Goal: Task Accomplishment & Management: Manage account settings

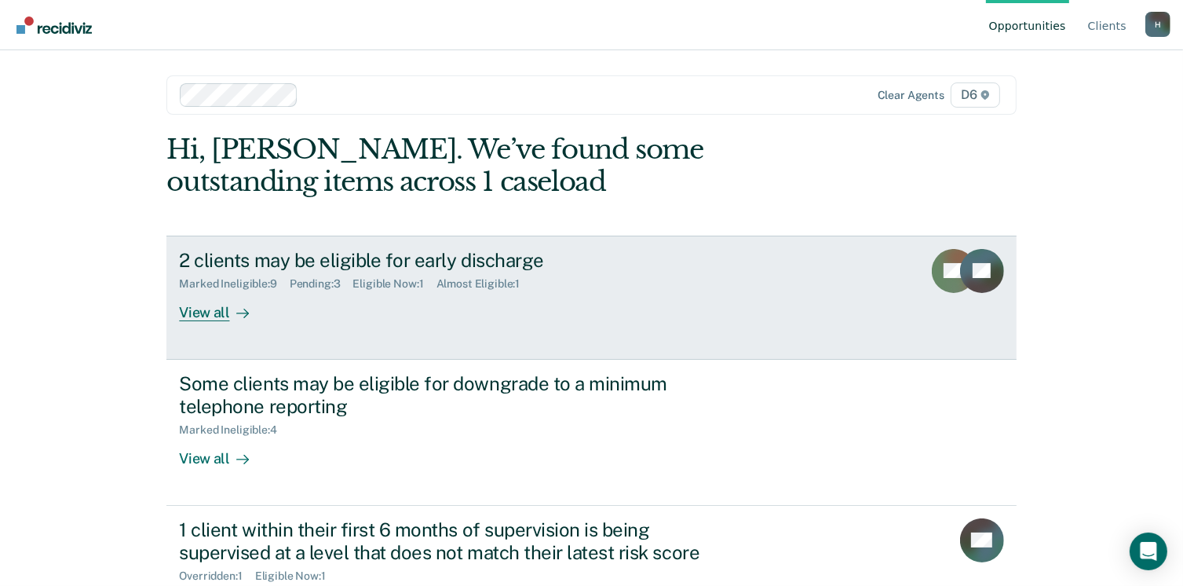
click at [192, 302] on div "View all" at bounding box center [223, 305] width 88 height 31
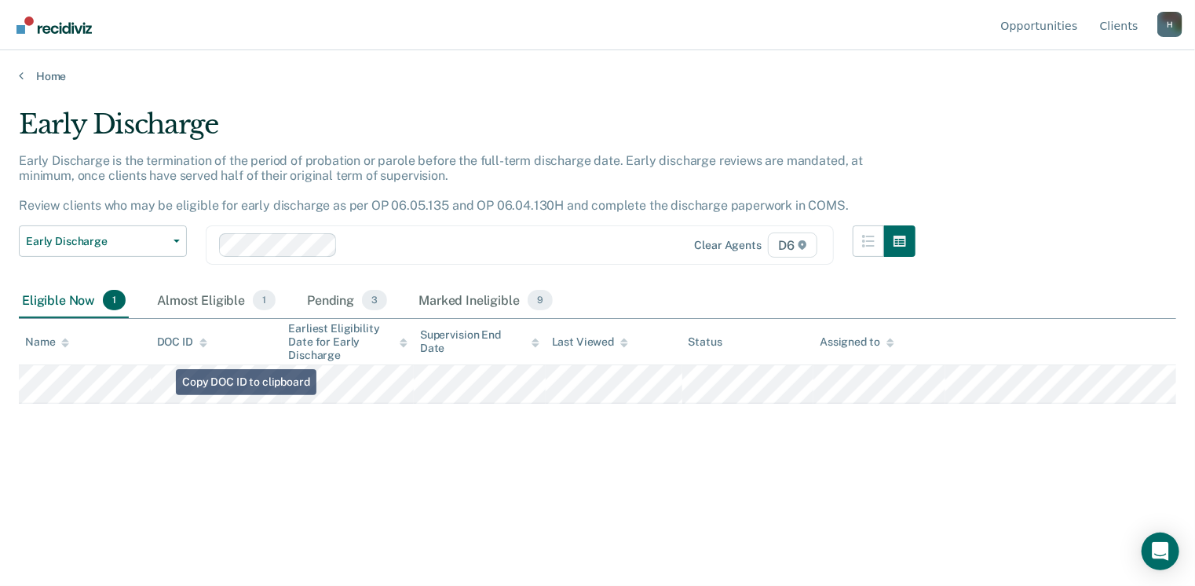
click at [101, 416] on div "Early Discharge Early Discharge is the termination of the period of probation o…" at bounding box center [597, 287] width 1157 height 359
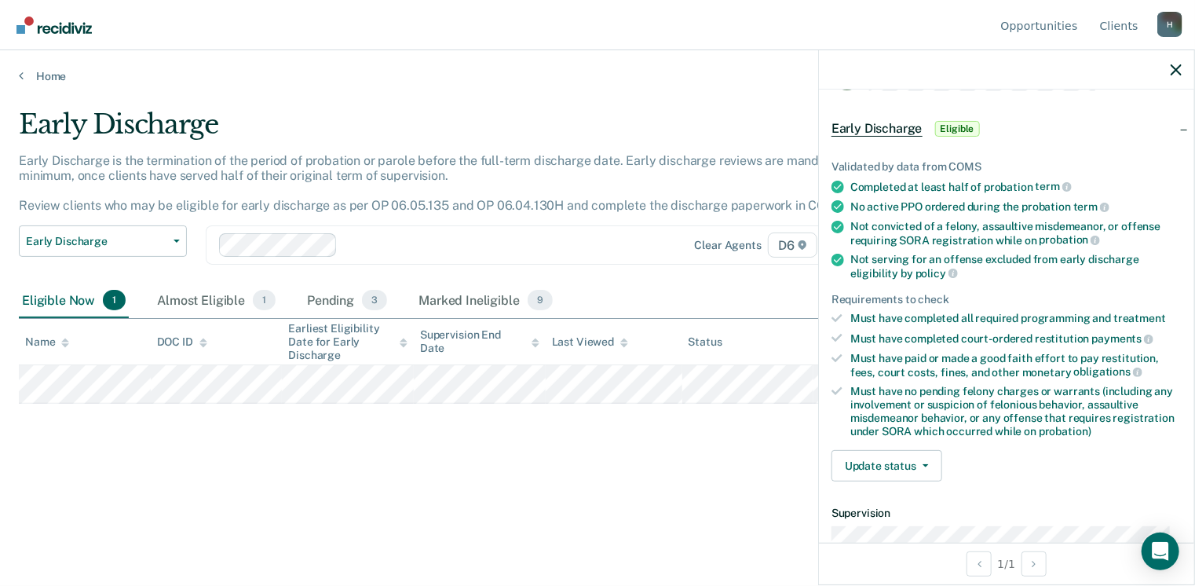
scroll to position [78, 0]
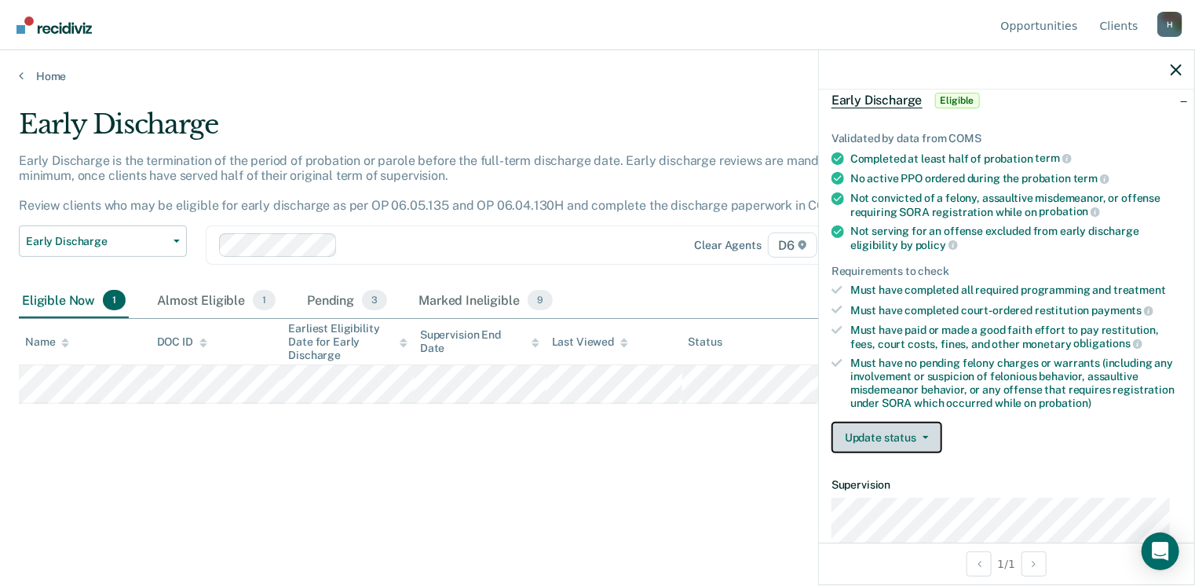
click at [930, 435] on button "Update status" at bounding box center [886, 436] width 111 height 31
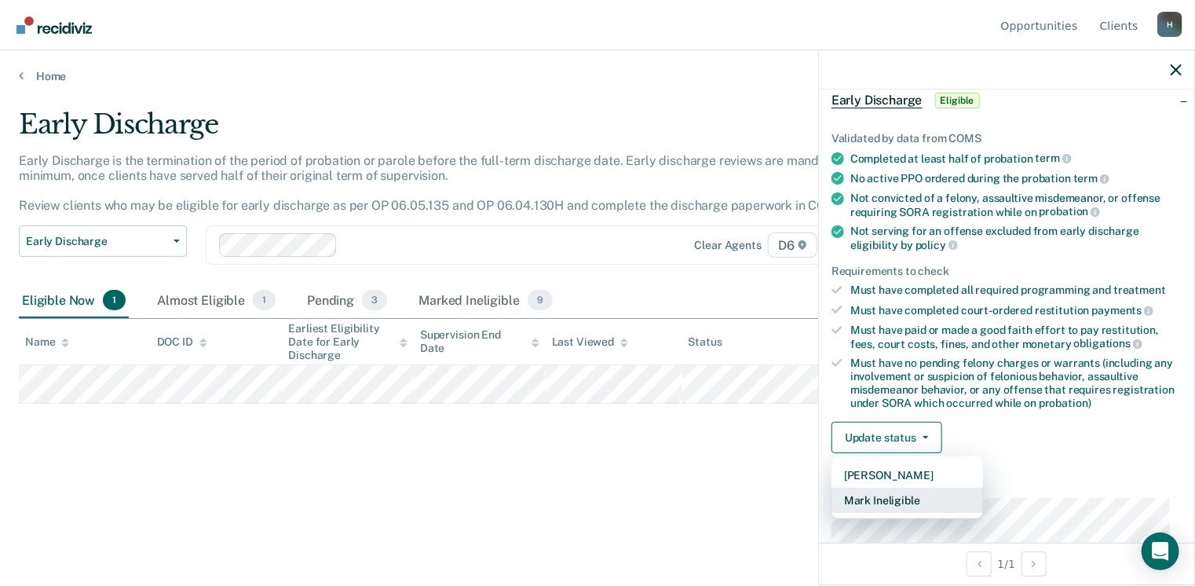
click at [913, 495] on button "Mark Ineligible" at bounding box center [906, 499] width 151 height 25
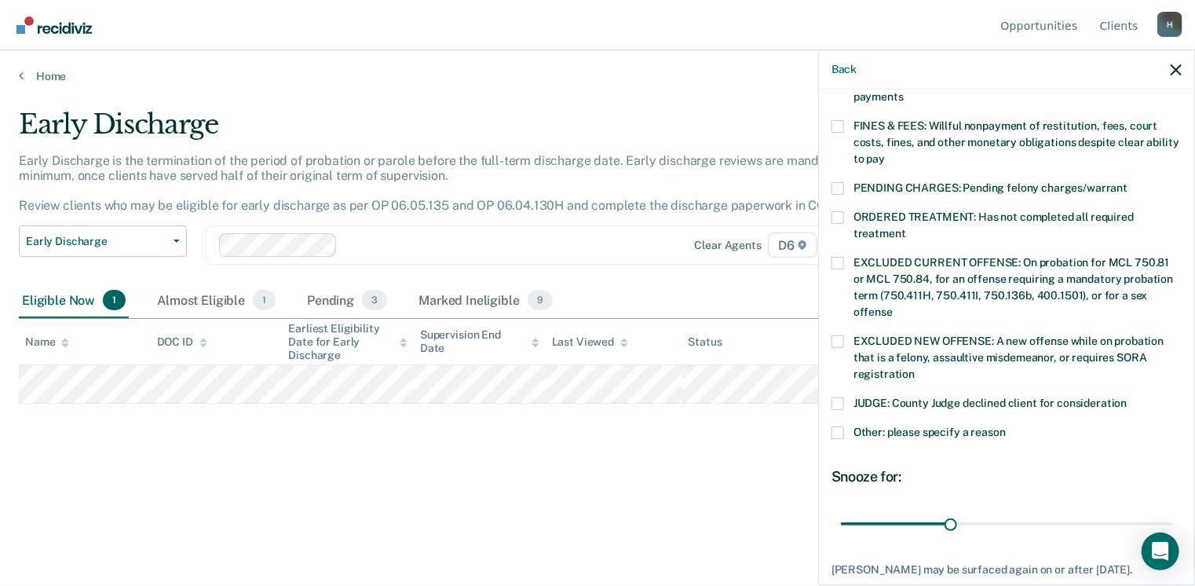
scroll to position [471, 0]
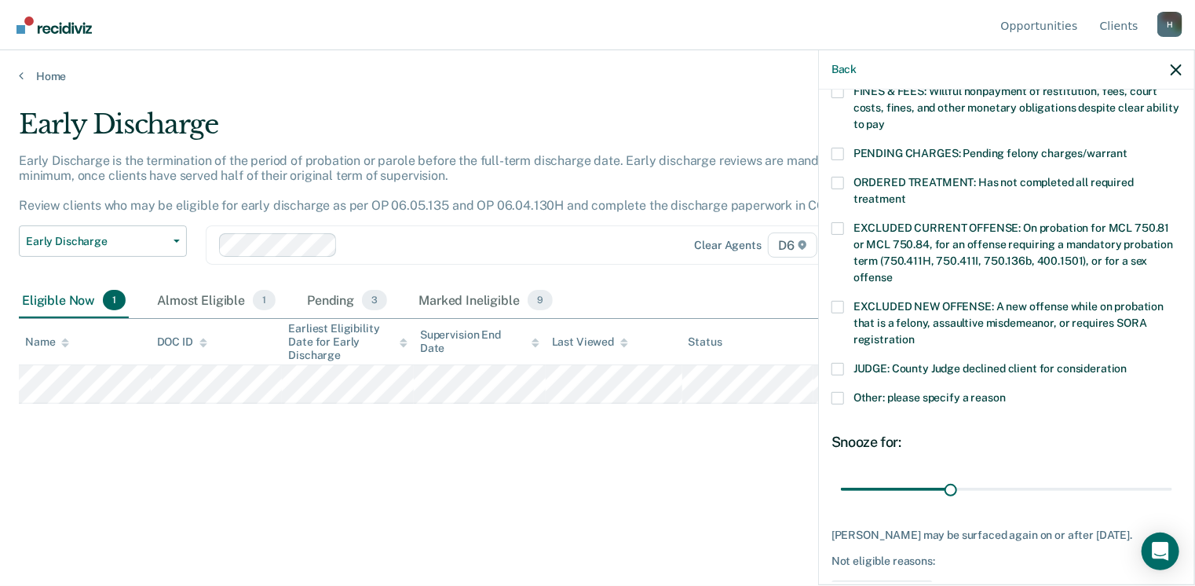
click at [843, 392] on span at bounding box center [837, 398] width 13 height 13
click at [1005, 392] on input "Other: please specify a reason" at bounding box center [1005, 392] width 0 height 0
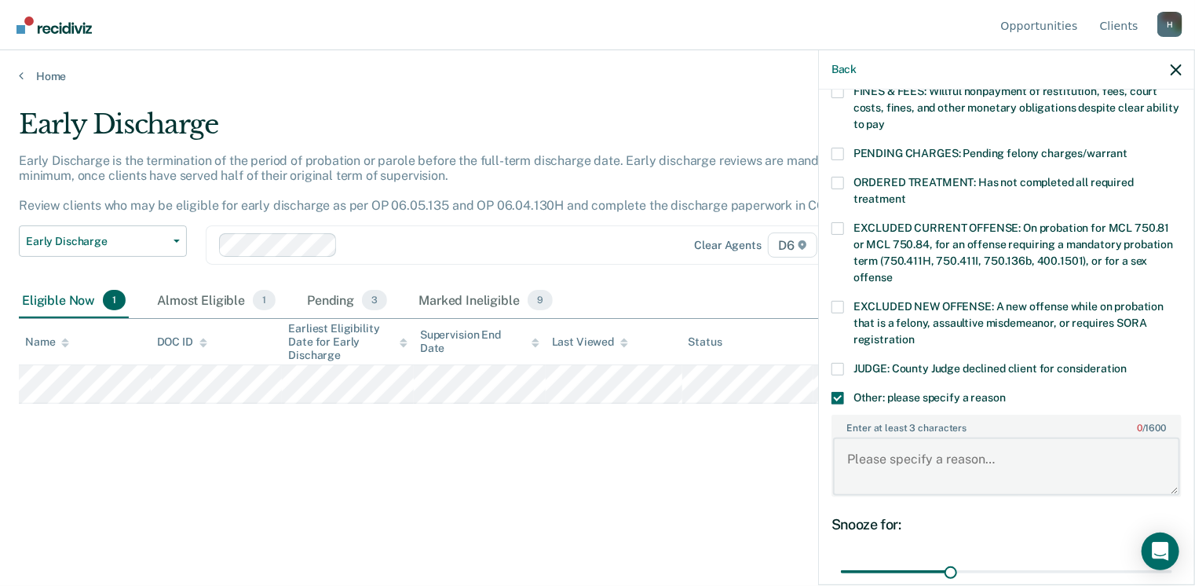
click at [862, 437] on textarea "Enter at least 3 characters 0 / 1600" at bounding box center [1006, 466] width 347 height 58
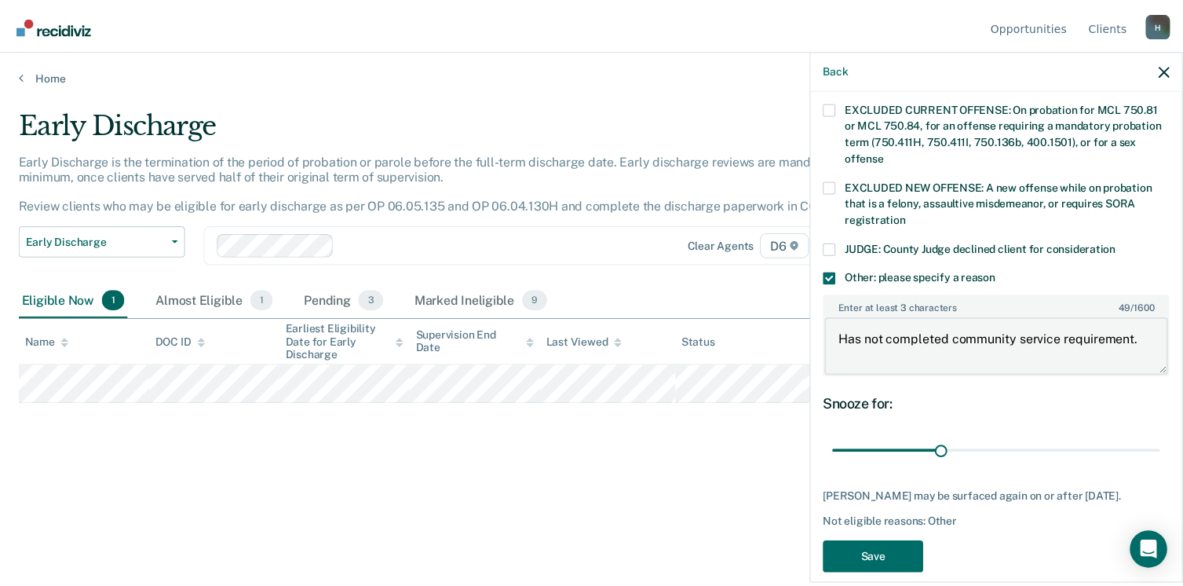
scroll to position [592, 0]
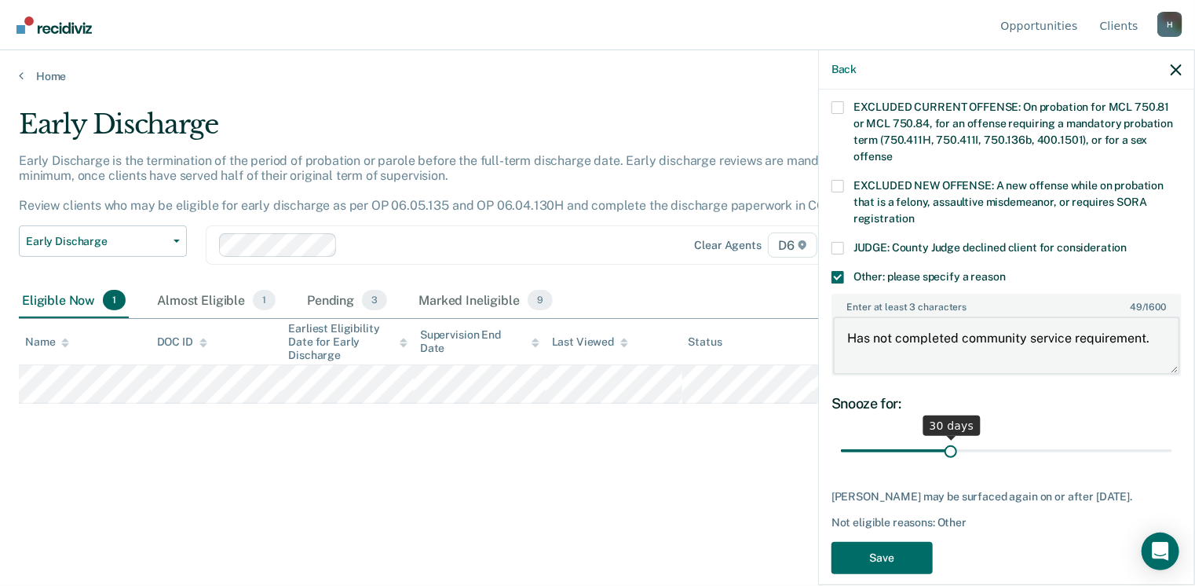
type textarea "Has not completed community service requirement."
drag, startPoint x: 948, startPoint y: 429, endPoint x: 1174, endPoint y: 424, distance: 226.1
type input "90"
click at [1172, 437] on input "range" at bounding box center [1006, 450] width 331 height 27
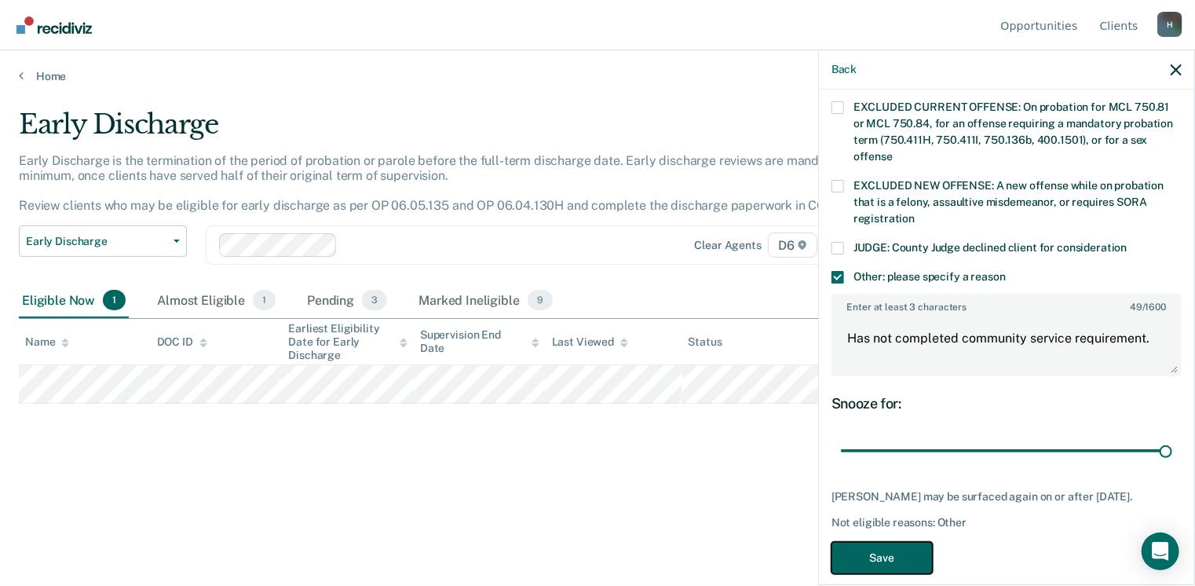
click at [887, 542] on button "Save" at bounding box center [881, 558] width 101 height 32
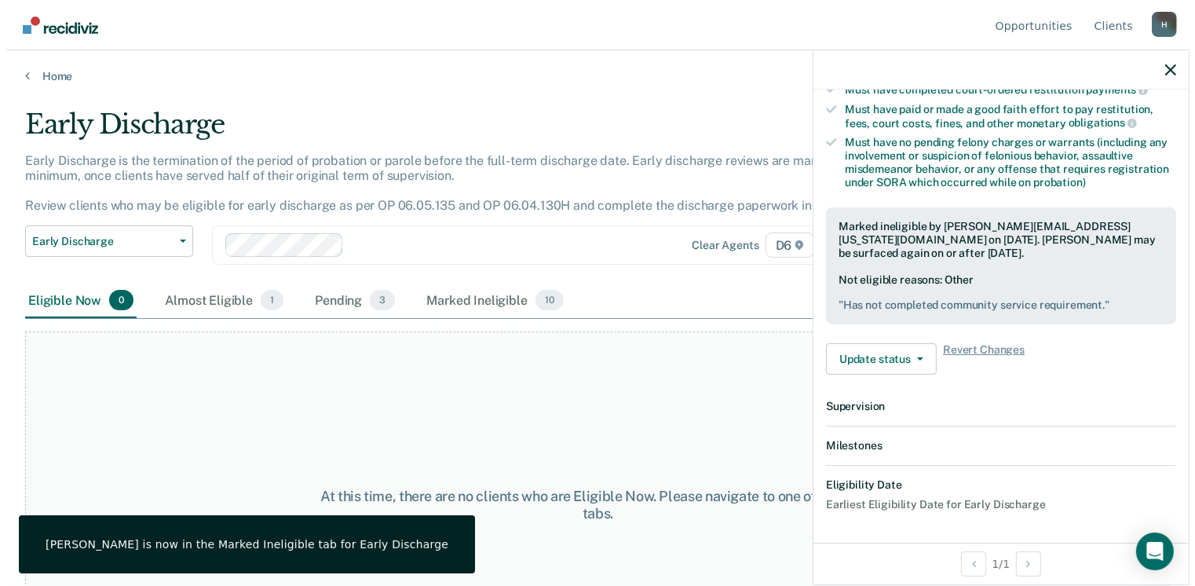
scroll to position [471, 0]
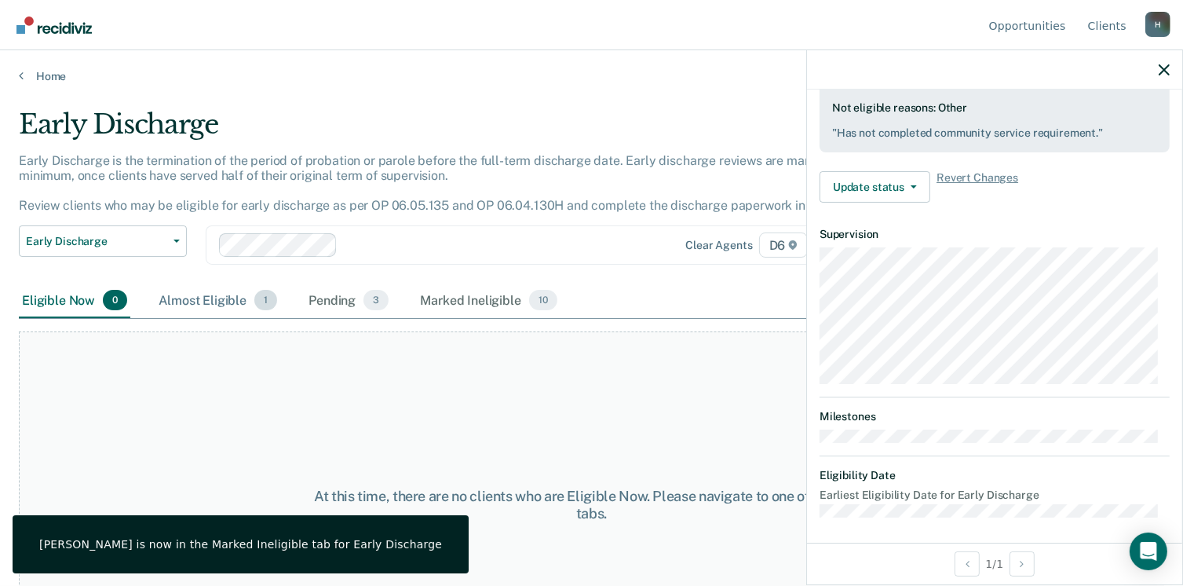
click at [208, 299] on div "Almost Eligible 1" at bounding box center [217, 300] width 125 height 35
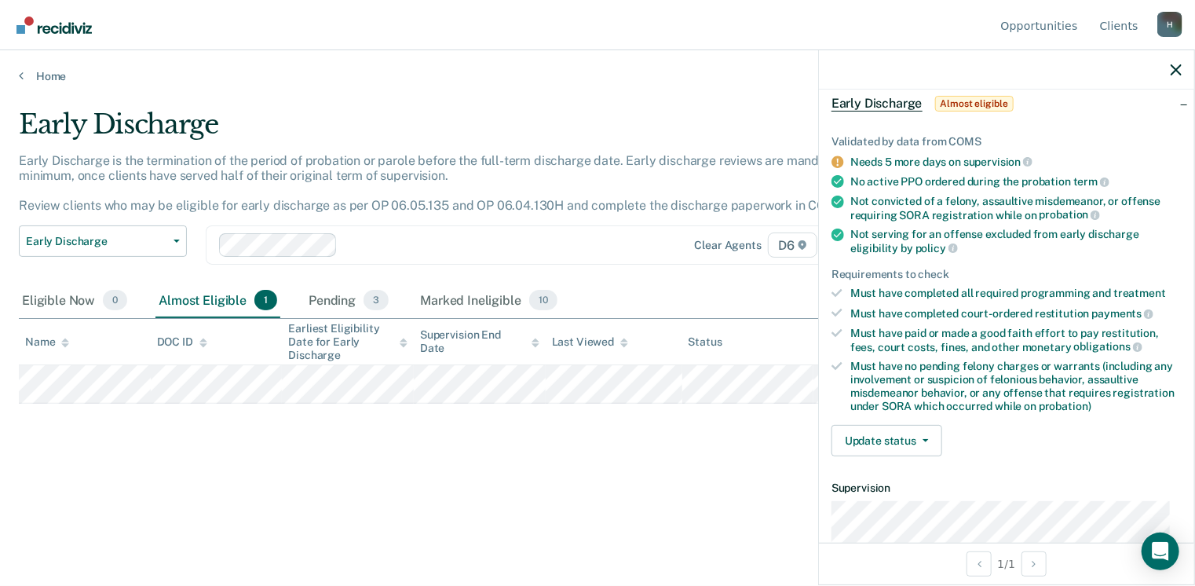
scroll to position [16, 0]
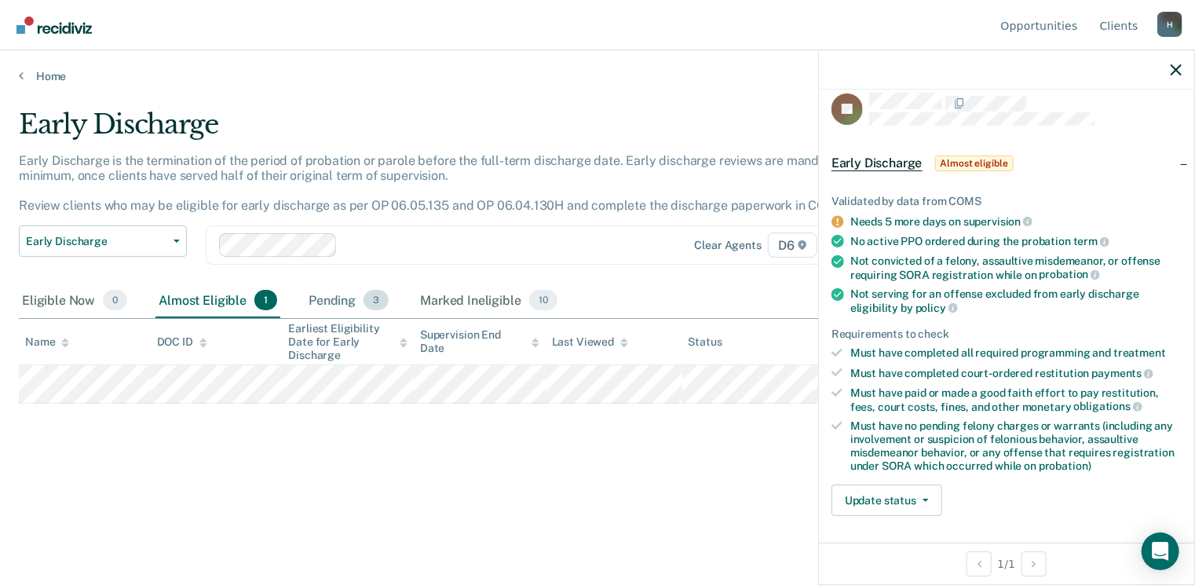
click at [337, 293] on div "Pending 3" at bounding box center [348, 300] width 86 height 35
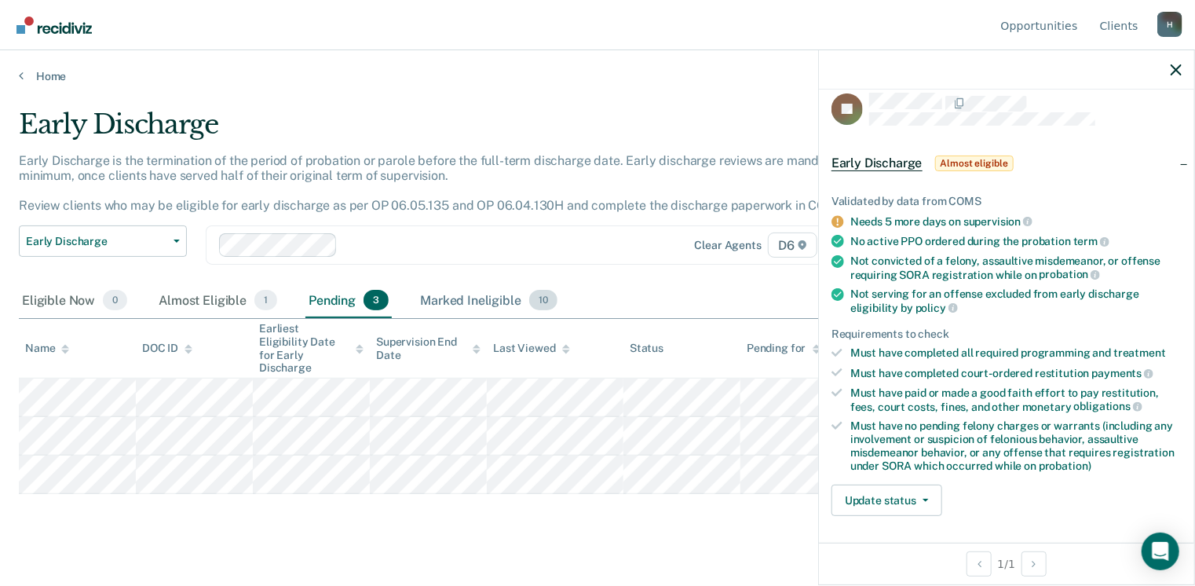
click at [490, 302] on div "Marked Ineligible 10" at bounding box center [488, 300] width 143 height 35
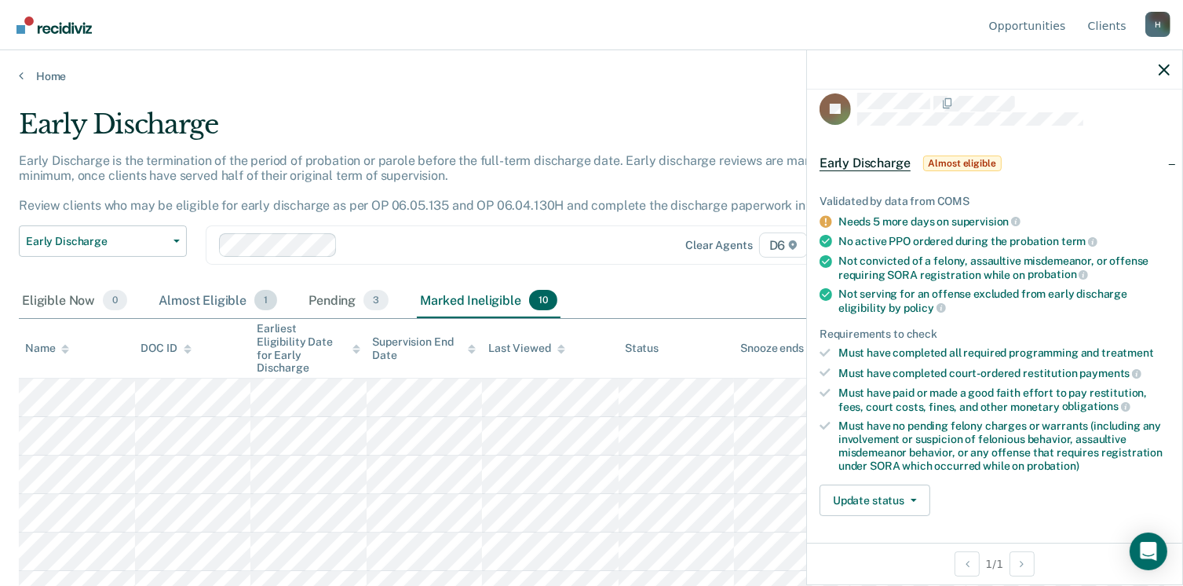
click at [195, 305] on div "Almost Eligible 1" at bounding box center [217, 300] width 125 height 35
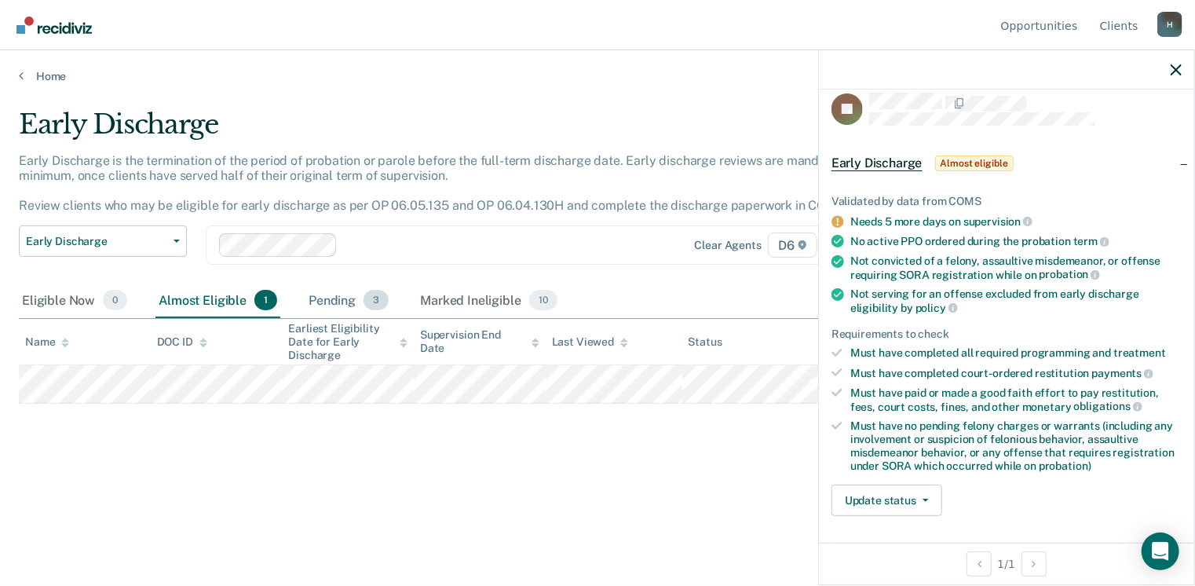
click at [331, 300] on div "Pending 3" at bounding box center [348, 300] width 86 height 35
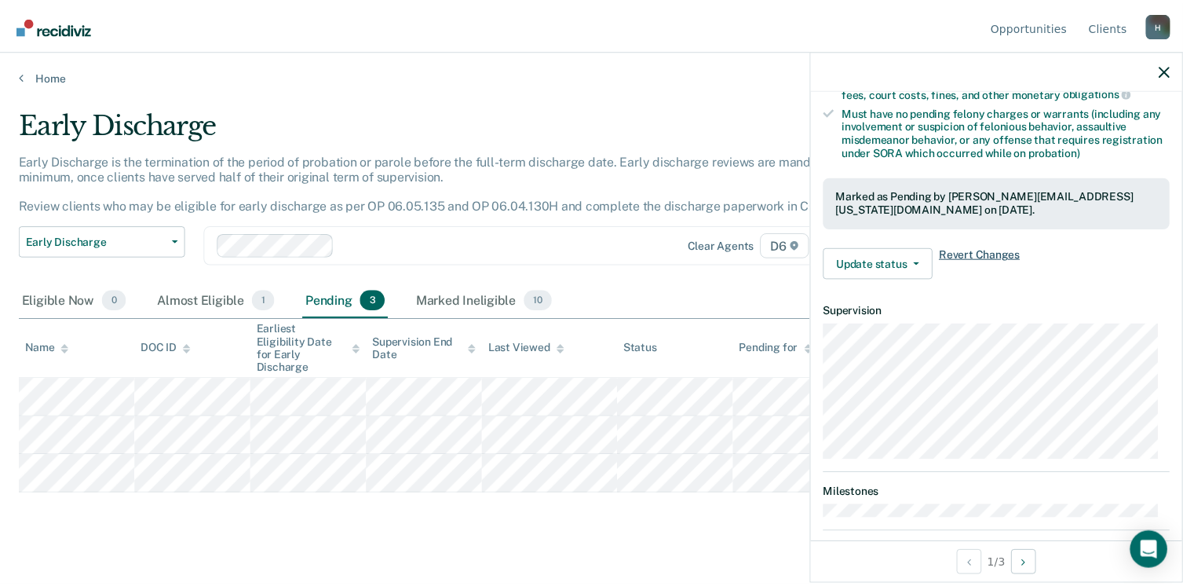
scroll to position [406, 0]
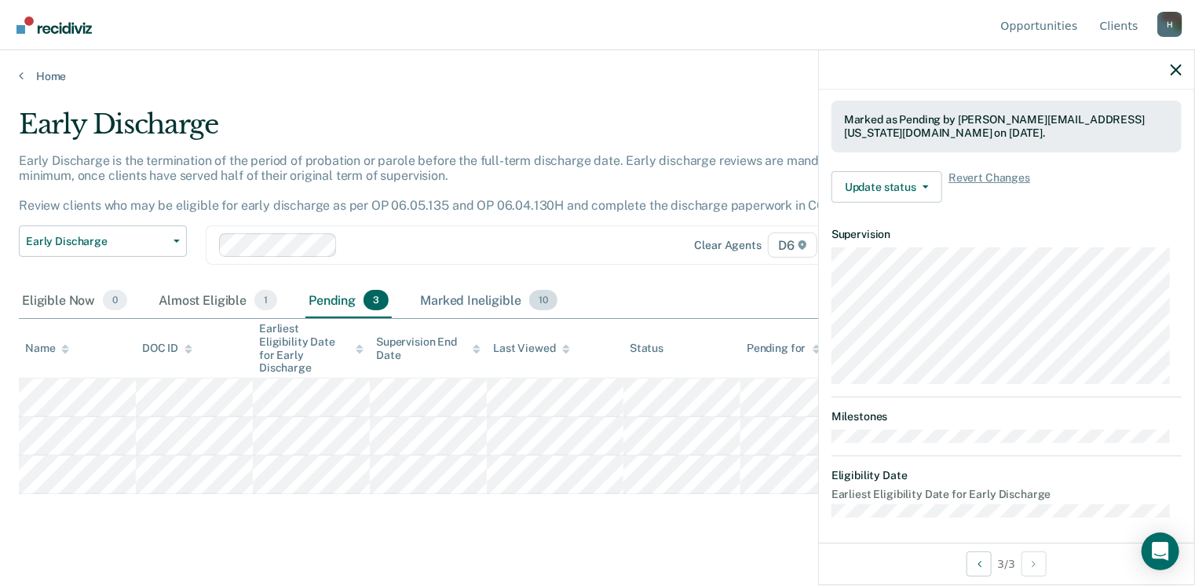
click at [453, 297] on div "Marked Ineligible 10" at bounding box center [488, 300] width 143 height 35
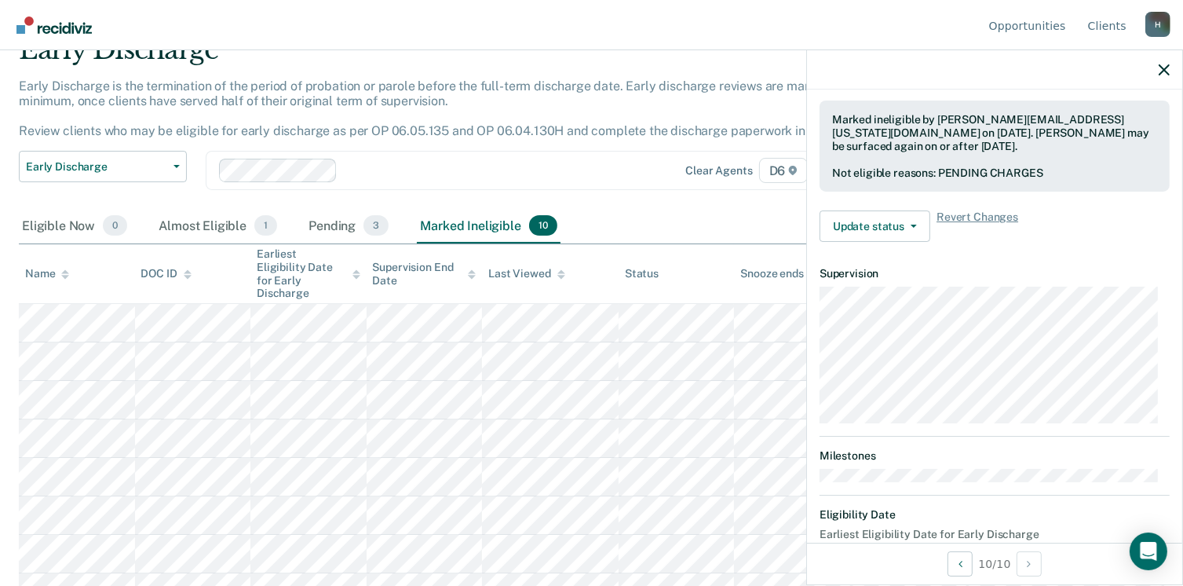
scroll to position [0, 0]
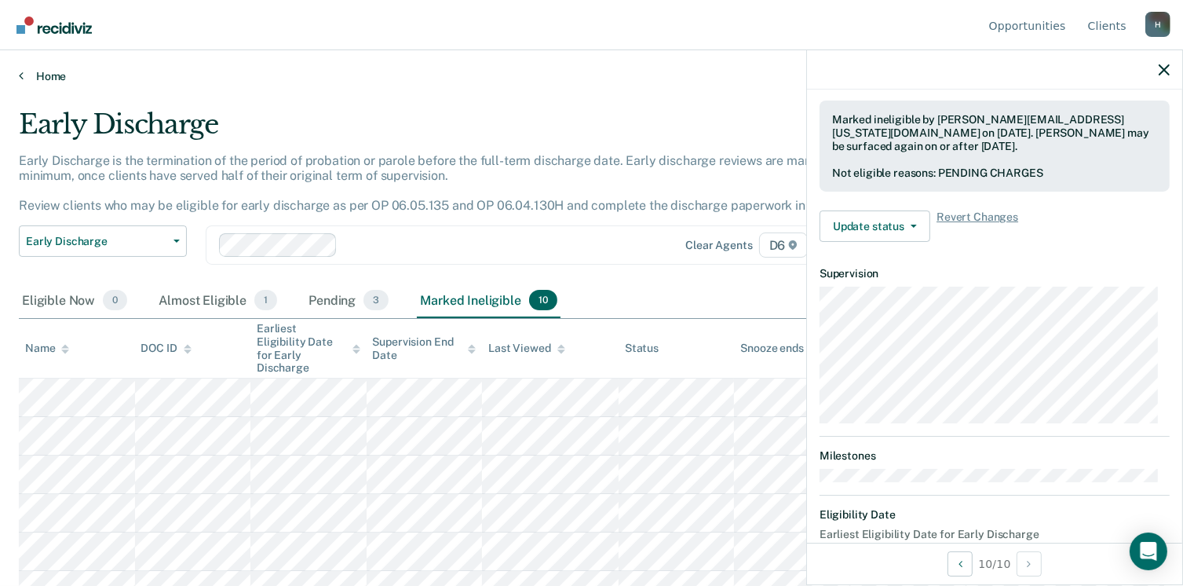
click at [53, 77] on link "Home" at bounding box center [591, 76] width 1145 height 14
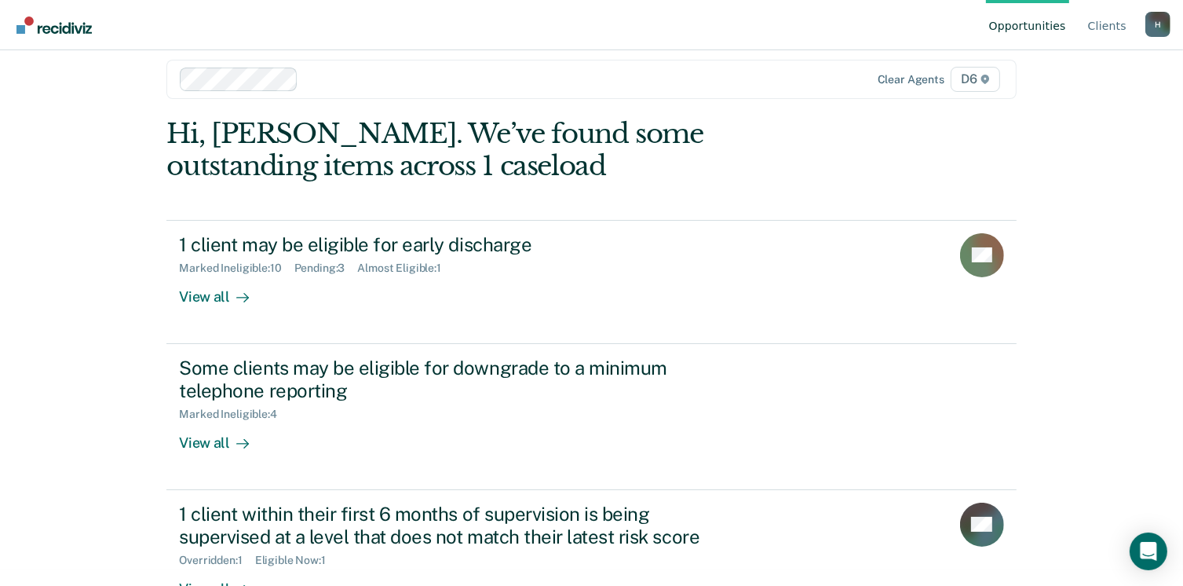
scroll to position [64, 0]
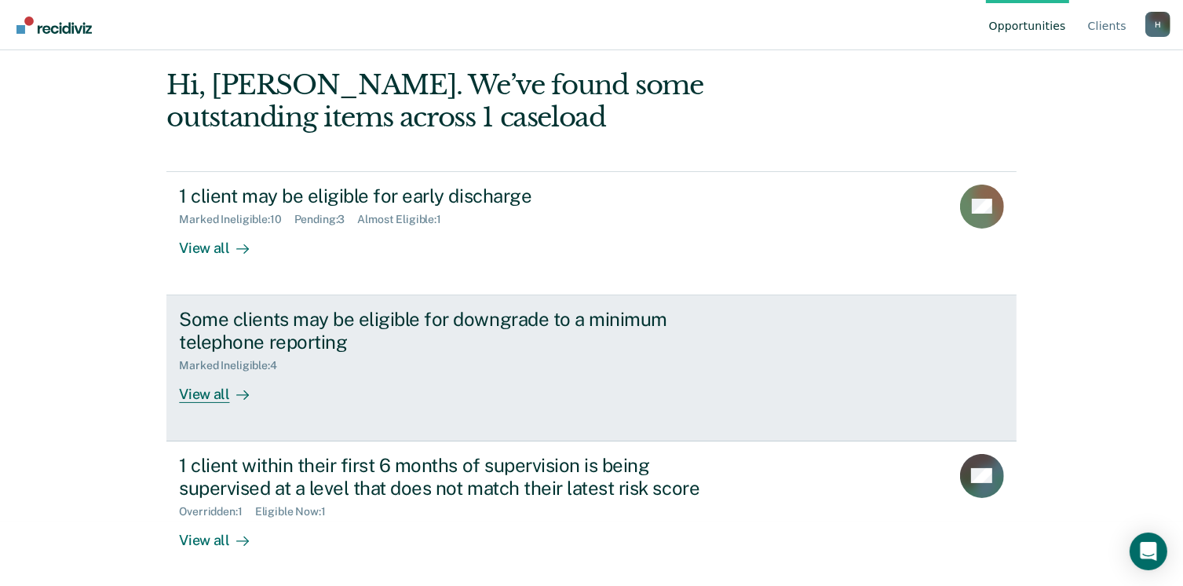
click at [192, 388] on div "View all" at bounding box center [223, 387] width 88 height 31
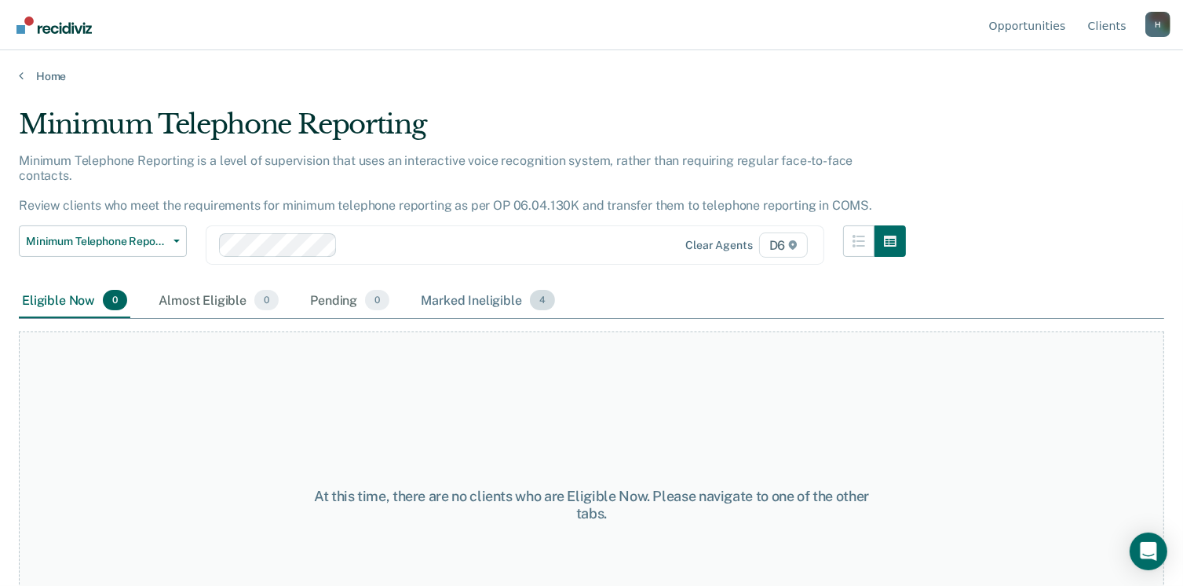
click at [432, 283] on div "Marked Ineligible 4" at bounding box center [488, 300] width 140 height 35
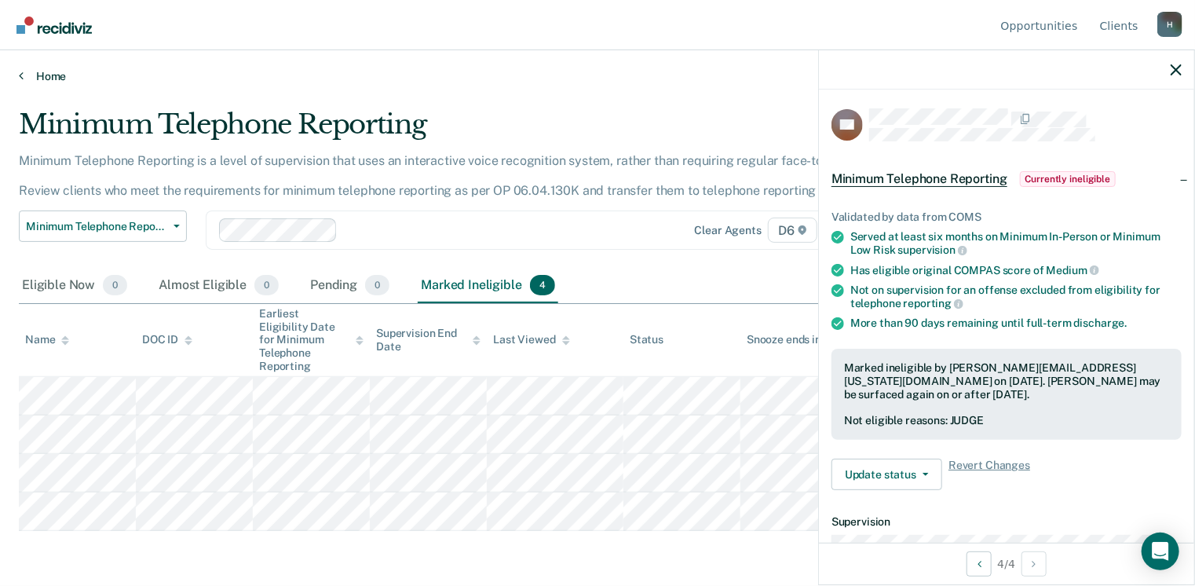
click at [51, 75] on link "Home" at bounding box center [597, 76] width 1157 height 14
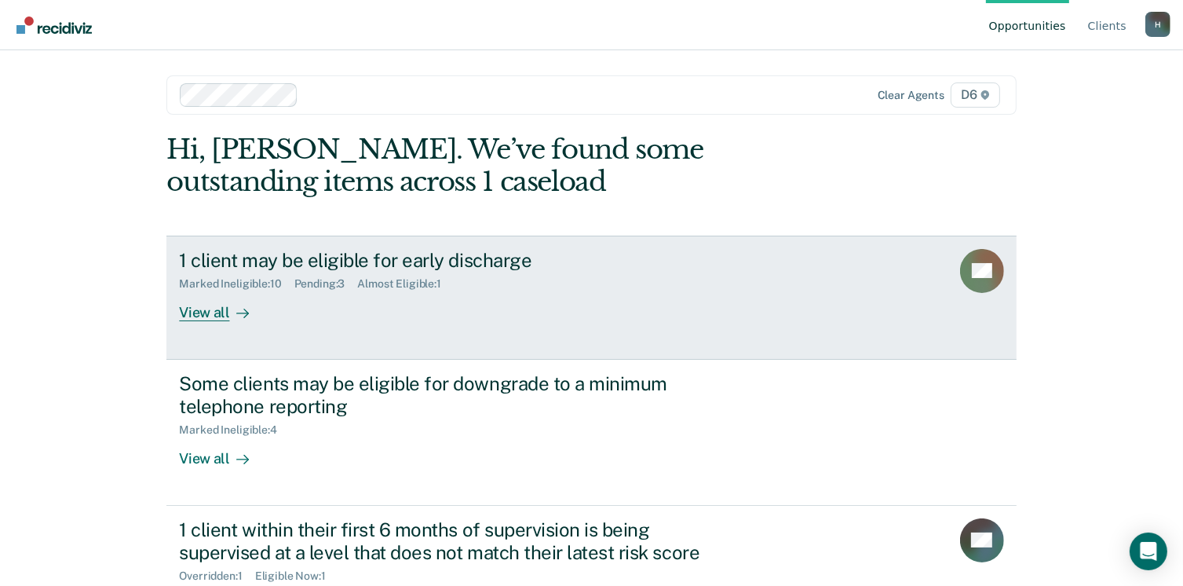
click at [208, 315] on div "View all" at bounding box center [223, 305] width 88 height 31
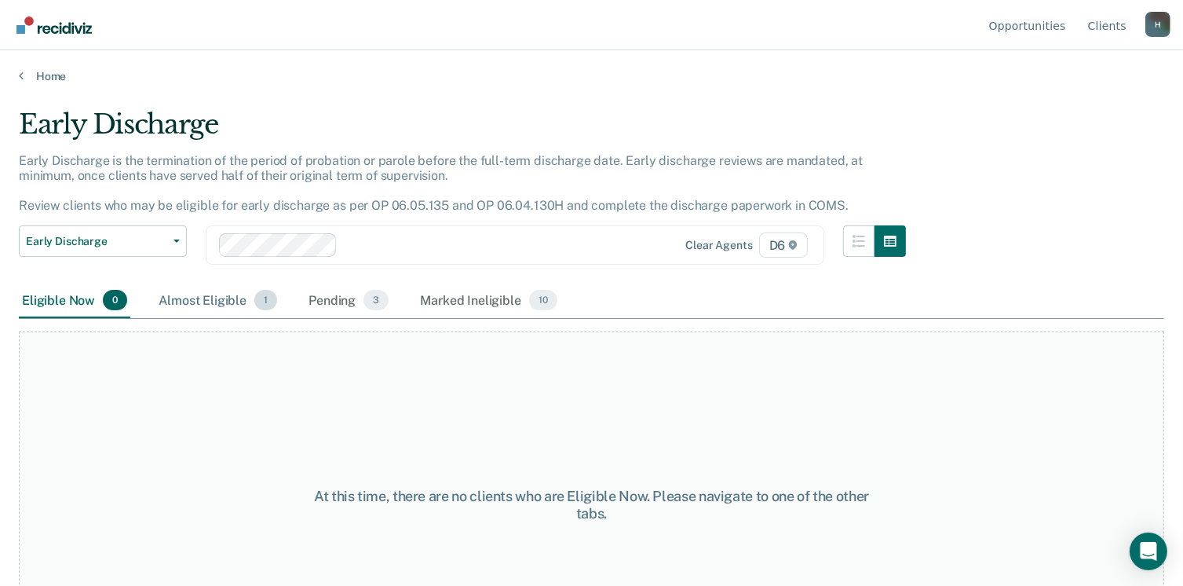
click at [204, 294] on div "Almost Eligible 1" at bounding box center [217, 300] width 125 height 35
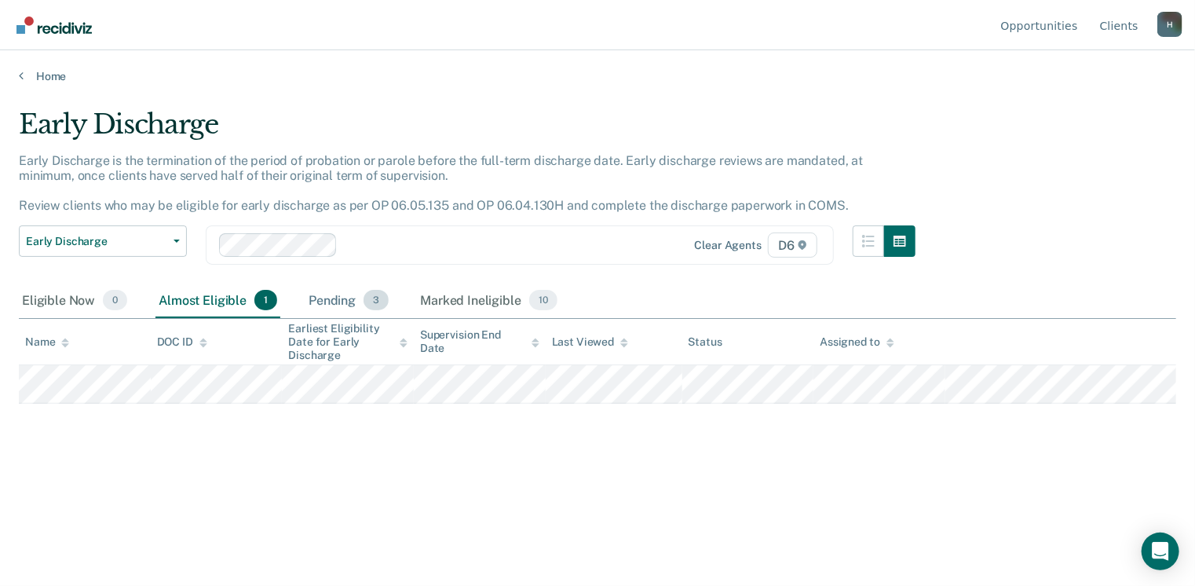
click at [318, 299] on div "Pending 3" at bounding box center [348, 300] width 86 height 35
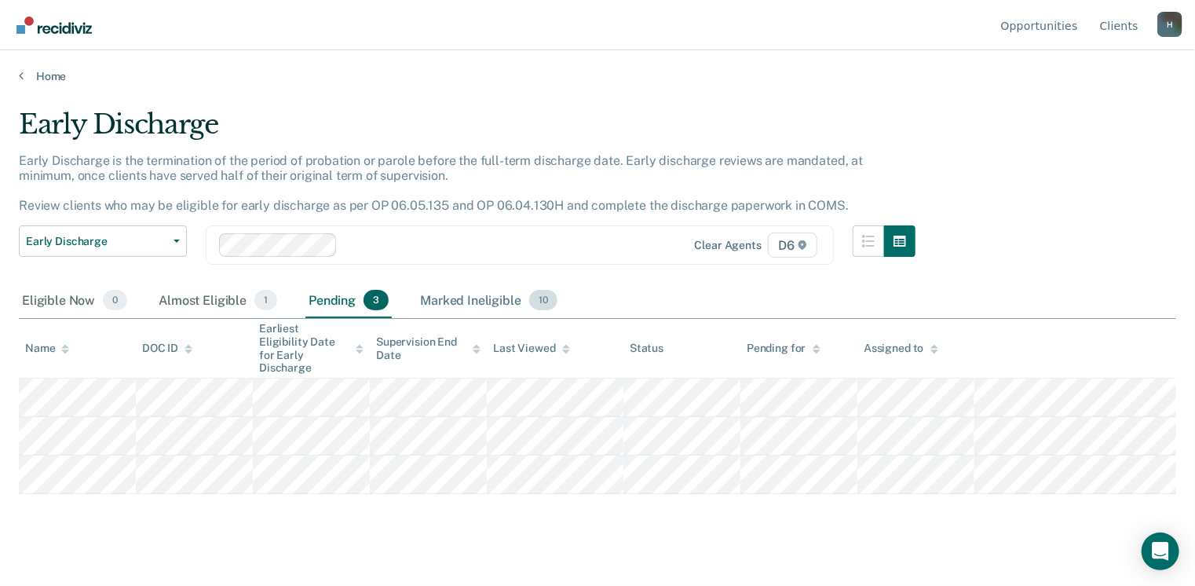
click at [434, 293] on div "Marked Ineligible 10" at bounding box center [488, 300] width 143 height 35
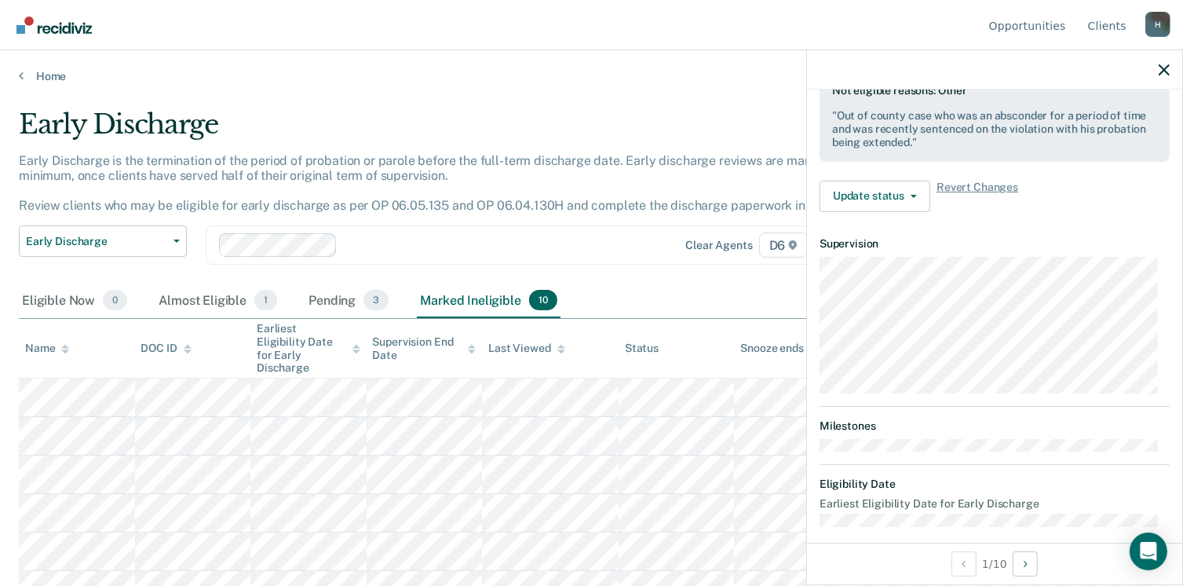
scroll to position [498, 0]
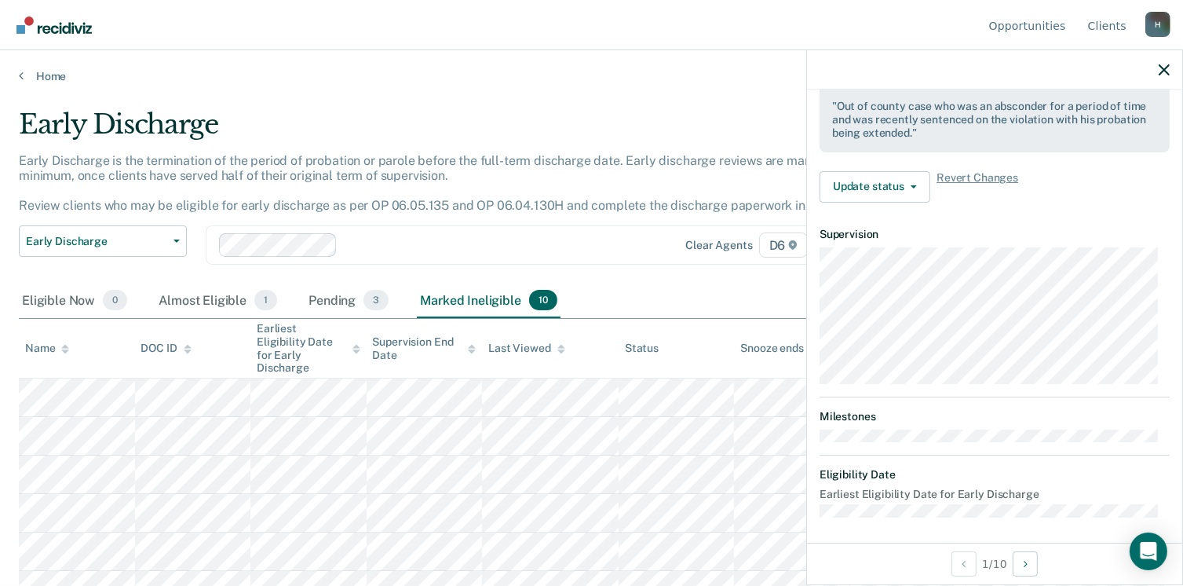
click at [483, 119] on div "Early Discharge" at bounding box center [462, 130] width 887 height 45
drag, startPoint x: 1166, startPoint y: 67, endPoint x: 1080, endPoint y: 79, distance: 86.4
click at [1166, 67] on icon "button" at bounding box center [1163, 69] width 11 height 11
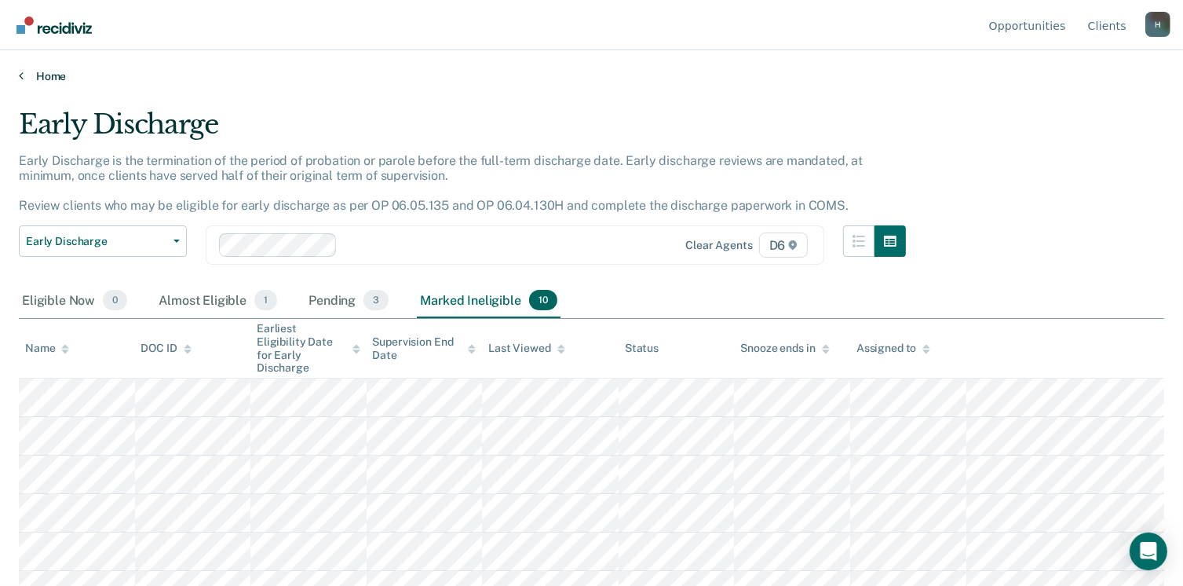
click at [62, 79] on link "Home" at bounding box center [591, 76] width 1145 height 14
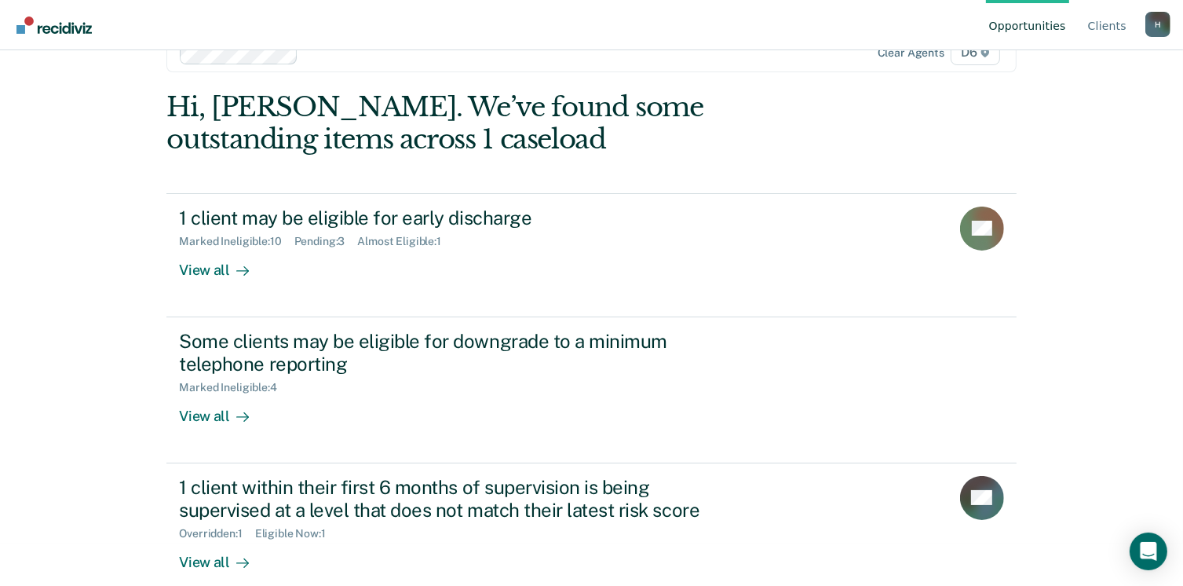
scroll to position [64, 0]
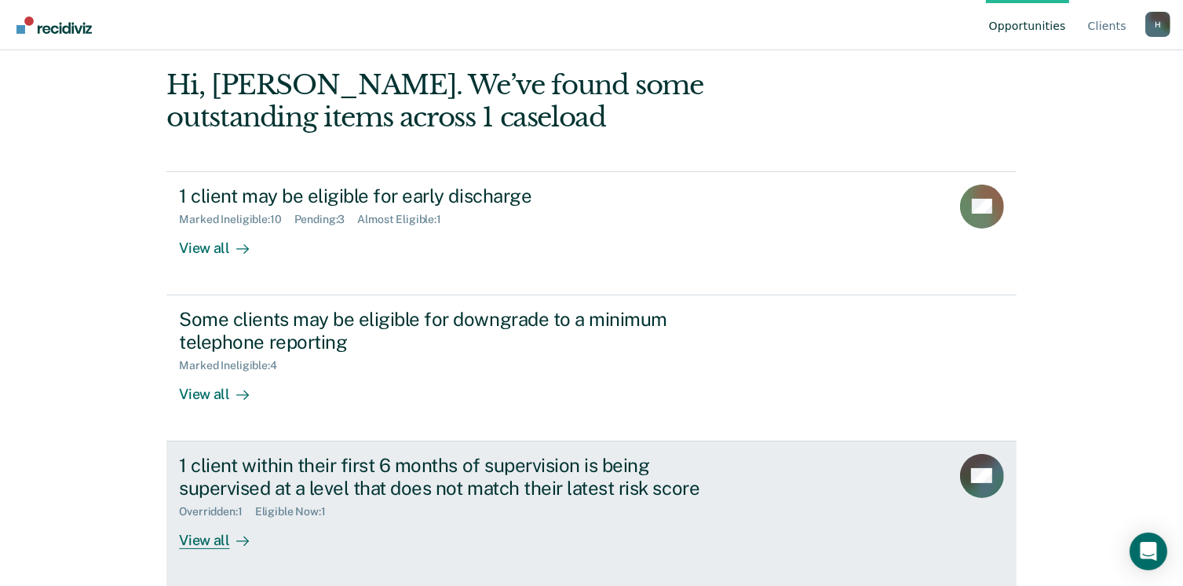
click at [215, 538] on div "View all" at bounding box center [223, 533] width 88 height 31
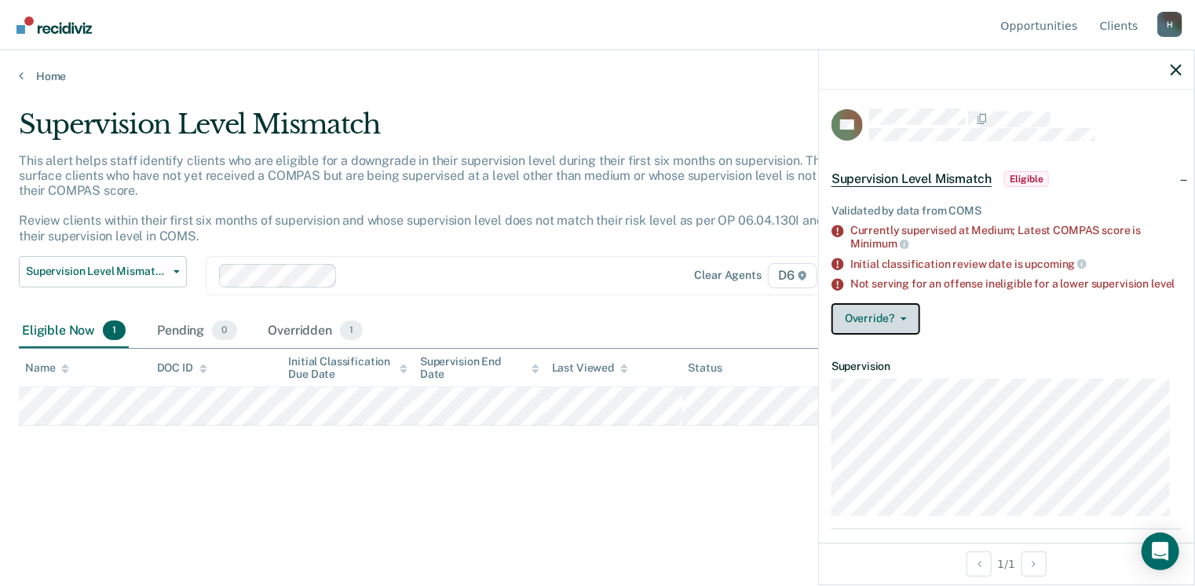
click at [902, 330] on button "Override?" at bounding box center [875, 318] width 89 height 31
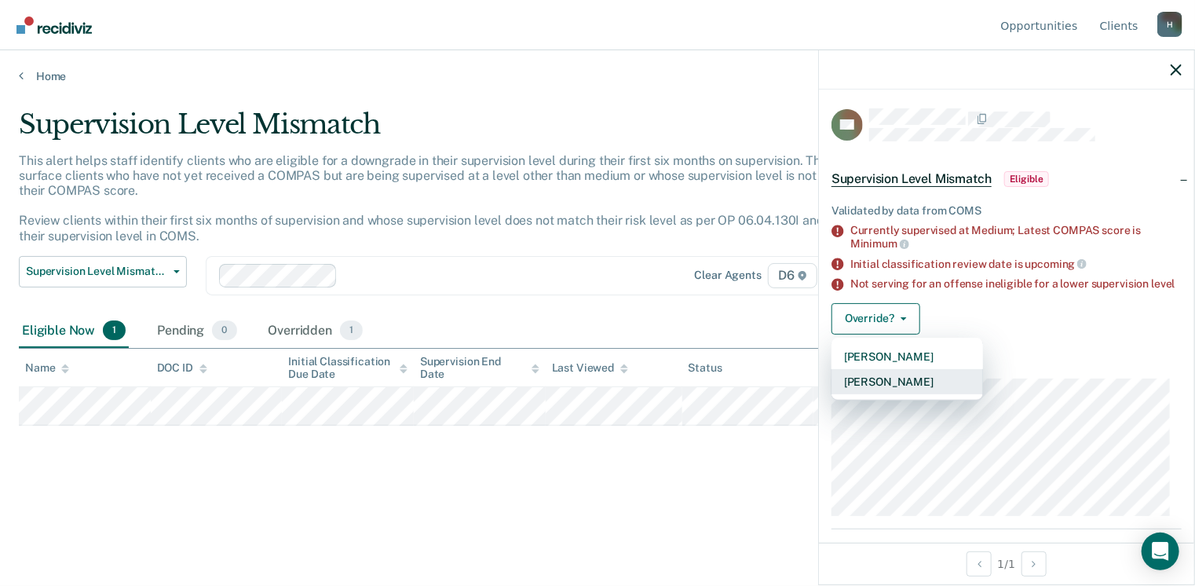
click at [917, 394] on button "Mark Overridden" at bounding box center [906, 381] width 151 height 25
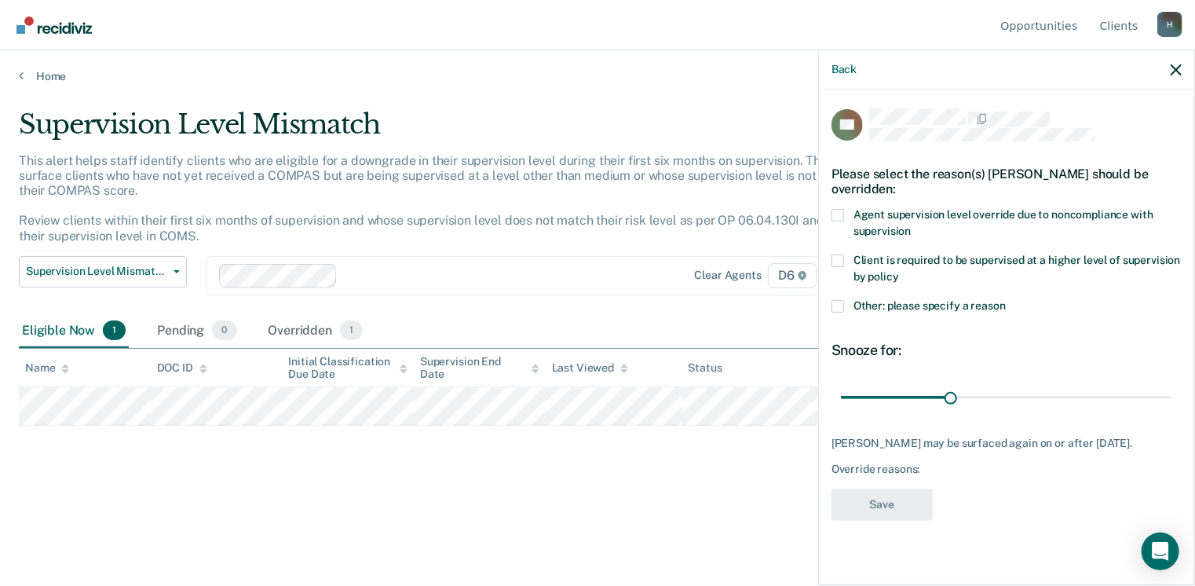
click at [837, 307] on span at bounding box center [837, 306] width 13 height 13
click at [1005, 300] on input "Other: please specify a reason" at bounding box center [1005, 300] width 0 height 0
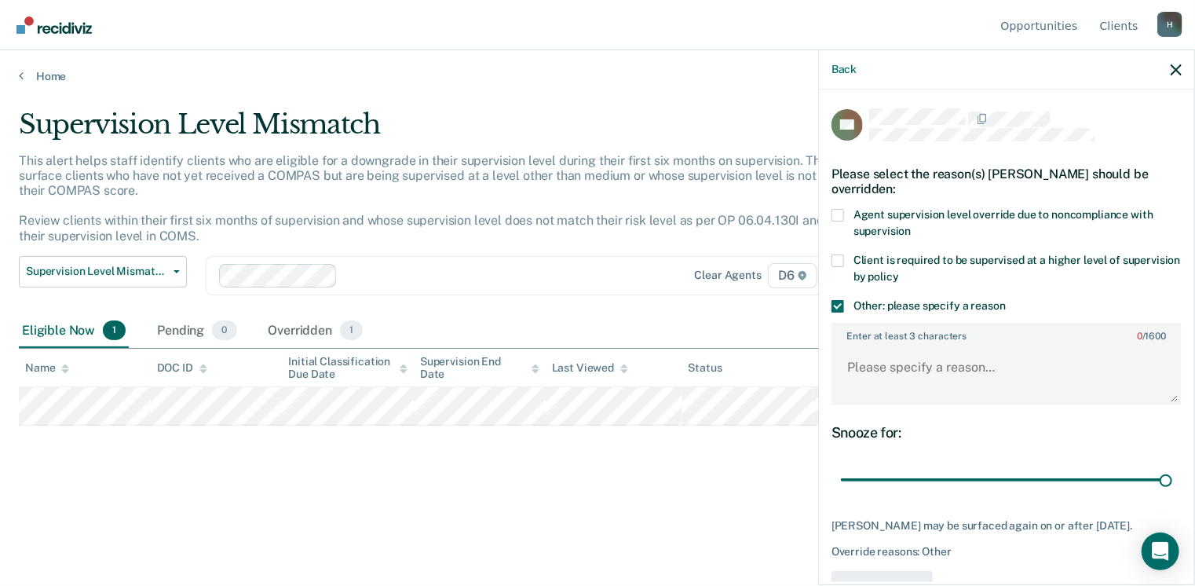
drag, startPoint x: 948, startPoint y: 472, endPoint x: 1171, endPoint y: 482, distance: 223.1
type input "90"
click at [1171, 482] on input "range" at bounding box center [1006, 479] width 331 height 27
click at [897, 359] on textarea "Enter at least 3 characters 0 / 1600" at bounding box center [1006, 374] width 347 height 58
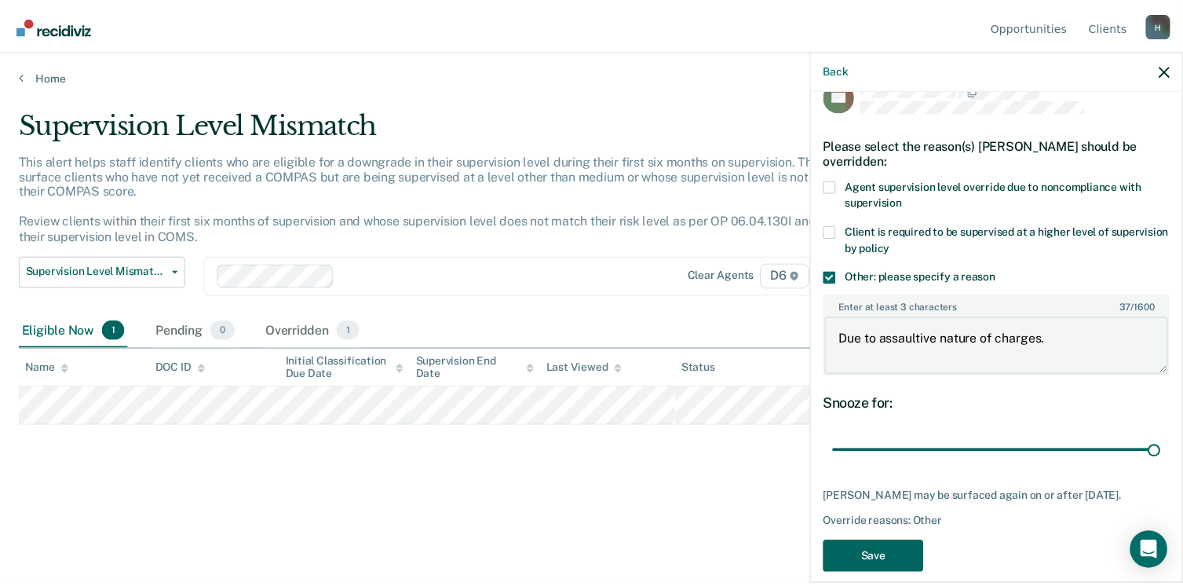
scroll to position [46, 0]
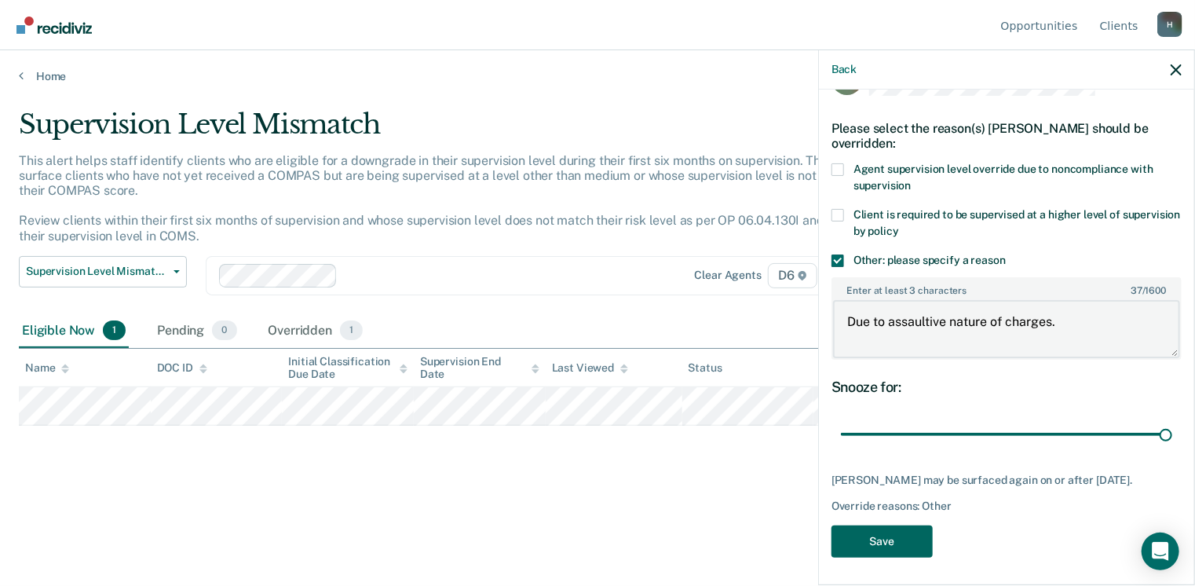
type textarea "Due to assaultive nature of charges."
click at [880, 536] on button "Save" at bounding box center [881, 541] width 101 height 32
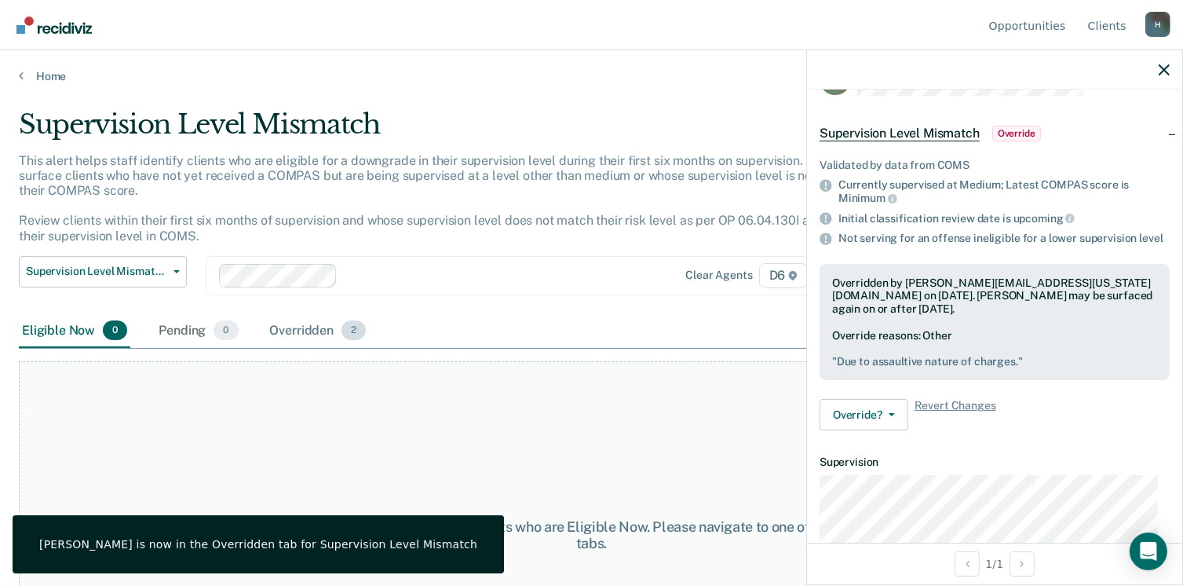
click at [320, 320] on div "Overridden 2" at bounding box center [318, 331] width 103 height 35
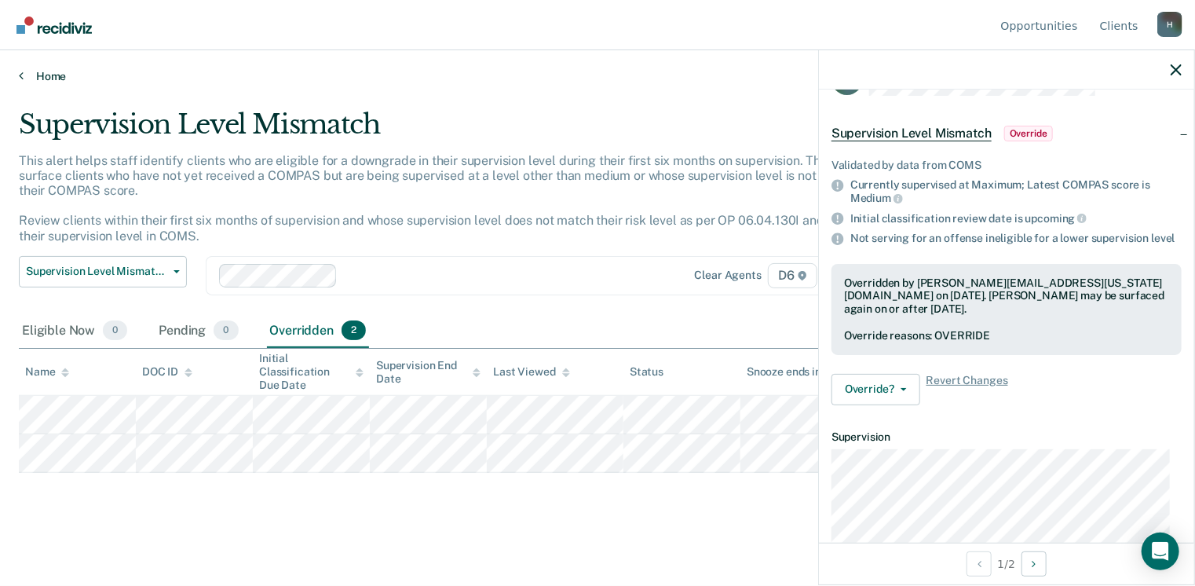
click at [57, 70] on link "Home" at bounding box center [597, 76] width 1157 height 14
